Goal: Find specific page/section: Find specific page/section

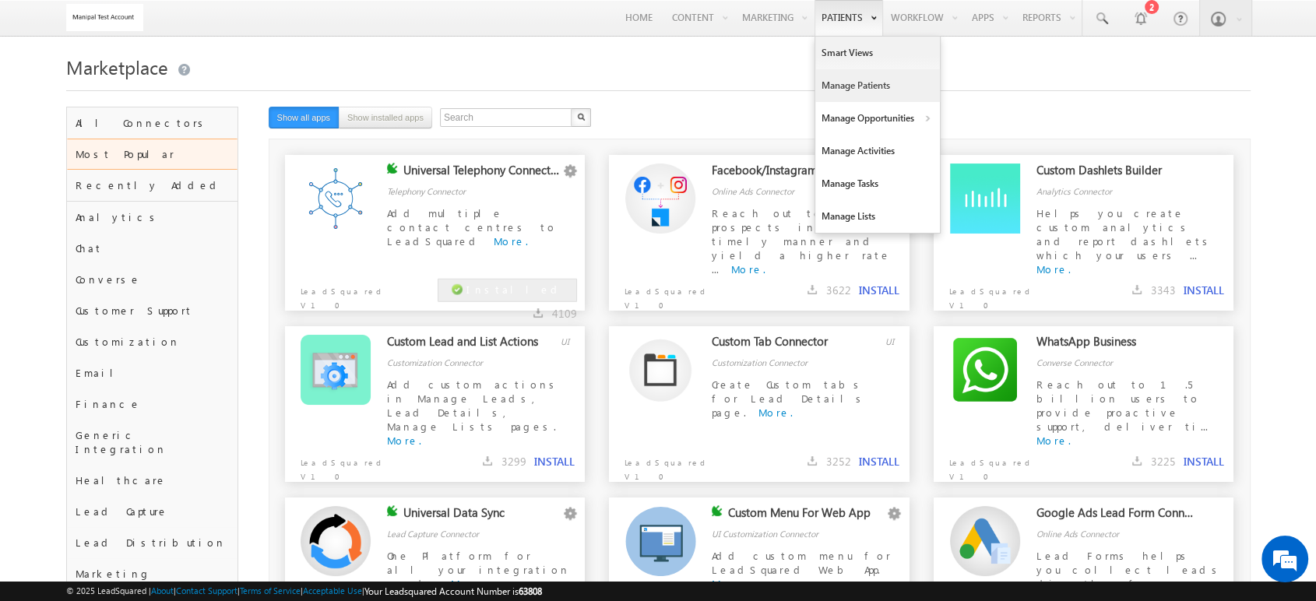
click at [849, 86] on link "Manage Patients" at bounding box center [877, 85] width 125 height 33
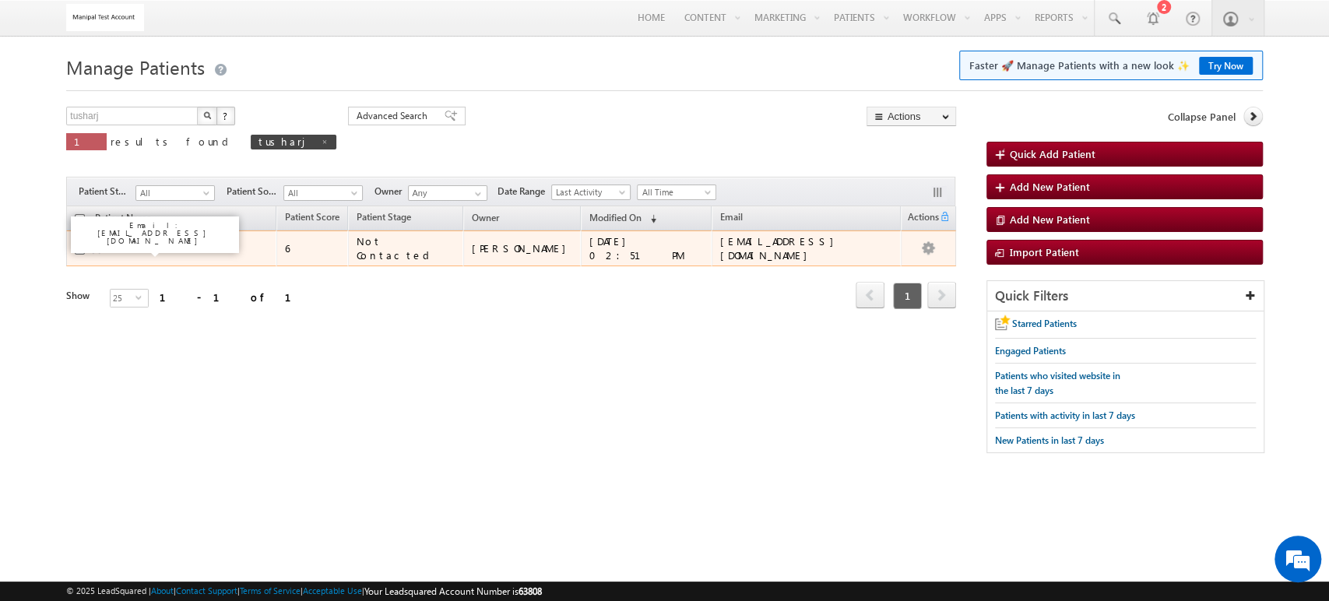
click at [126, 248] on link "TusharJ" at bounding box center [128, 248] width 29 height 12
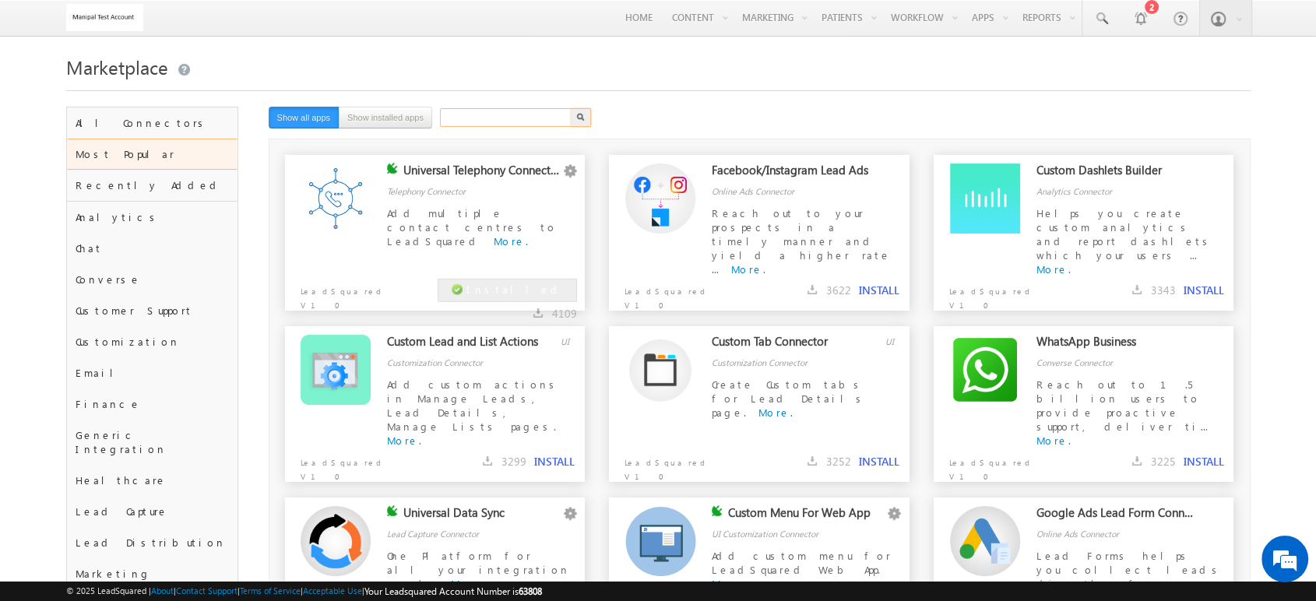
click at [472, 121] on input "text" at bounding box center [506, 117] width 133 height 19
type input "zoom"
click at [571, 108] on button "button" at bounding box center [581, 117] width 20 height 19
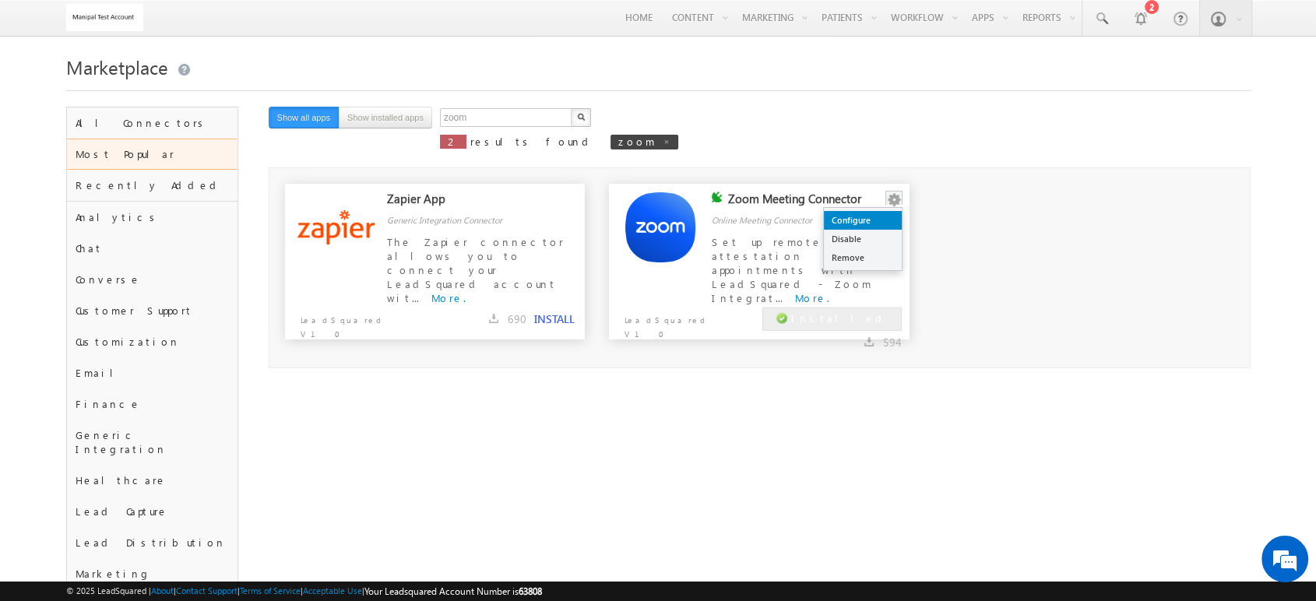
click at [877, 217] on link "Configure" at bounding box center [863, 220] width 78 height 19
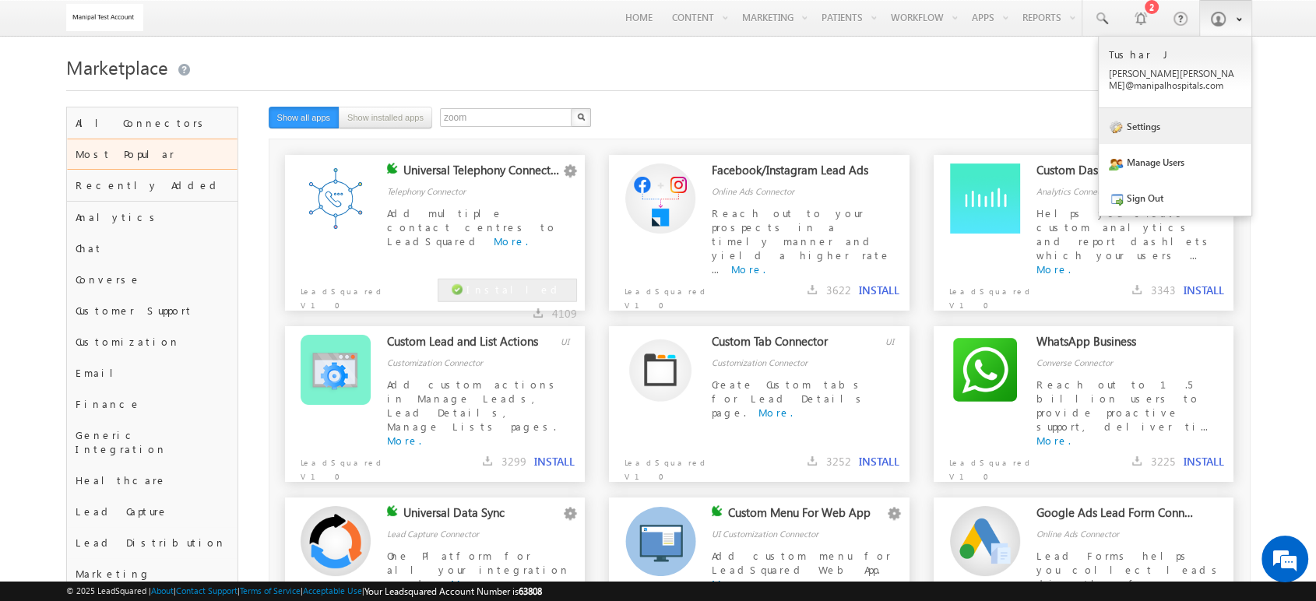
click at [1201, 116] on link "Settings" at bounding box center [1175, 126] width 153 height 36
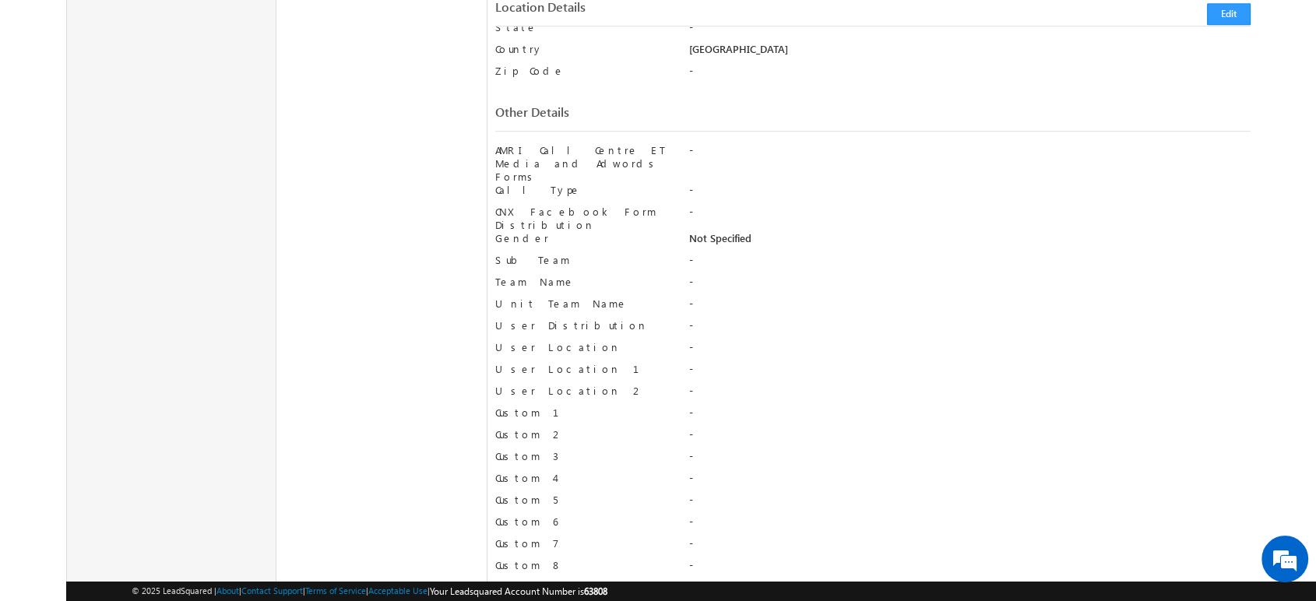
scroll to position [1075, 0]
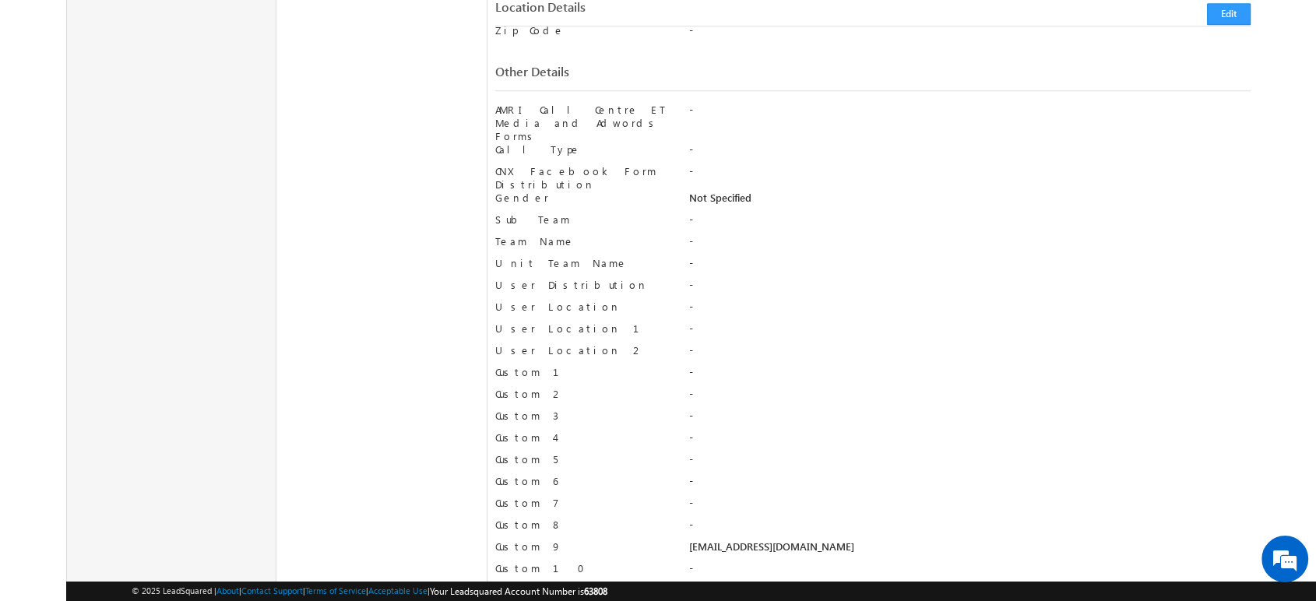
click at [734, 540] on div "[EMAIL_ADDRESS][DOMAIN_NAME]" at bounding box center [968, 551] width 561 height 22
click at [734, 540] on div "sysadmin.annexe@manipalhospitals.com" at bounding box center [968, 551] width 561 height 22
